Goal: Transaction & Acquisition: Purchase product/service

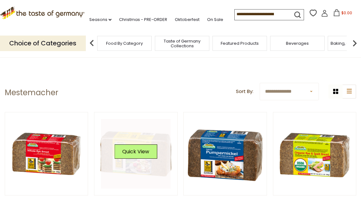
scroll to position [63, 0]
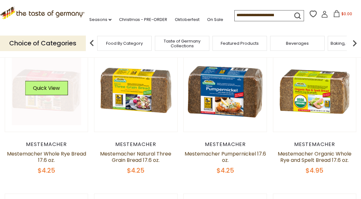
click at [58, 122] on link at bounding box center [47, 90] width 70 height 70
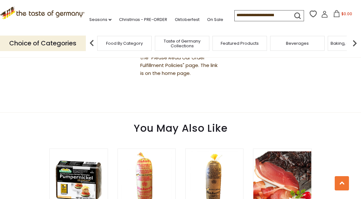
scroll to position [475, 0]
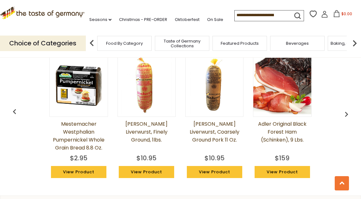
click at [78, 146] on link "Mestemacher Westphalian Pumpernickel Whole Grain Bread 8.8 oz." at bounding box center [78, 136] width 58 height 32
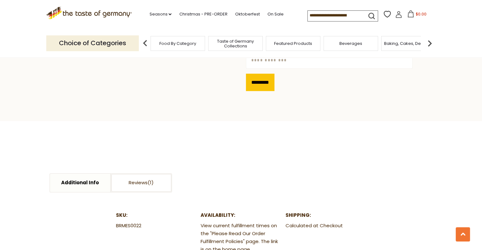
scroll to position [316, 0]
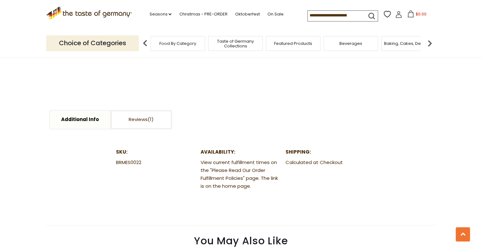
click at [256, 185] on dd "View current fulfillment times on the "Please Read Our Order Fulfillment Polici…" at bounding box center [240, 175] width 80 height 32
click at [259, 185] on dd "View current fulfillment times on the "Please Read Our Order Fulfillment Polici…" at bounding box center [240, 175] width 80 height 32
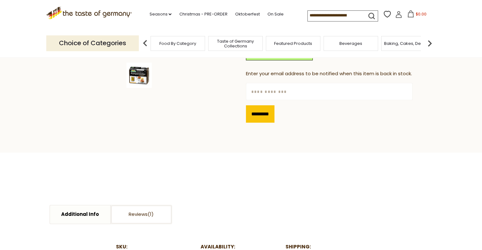
scroll to position [157, 0]
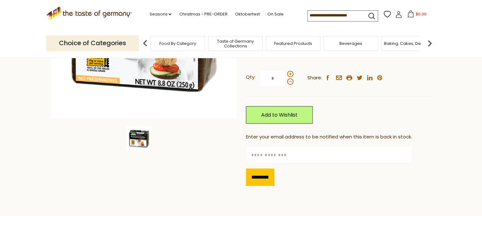
click at [361, 188] on div "Mestemacher Mestemacher Westphalian Pumpernickel Whole Grain Bread 8.8 oz. $2.9…" at bounding box center [338, 63] width 185 height 258
